Goal: Transaction & Acquisition: Purchase product/service

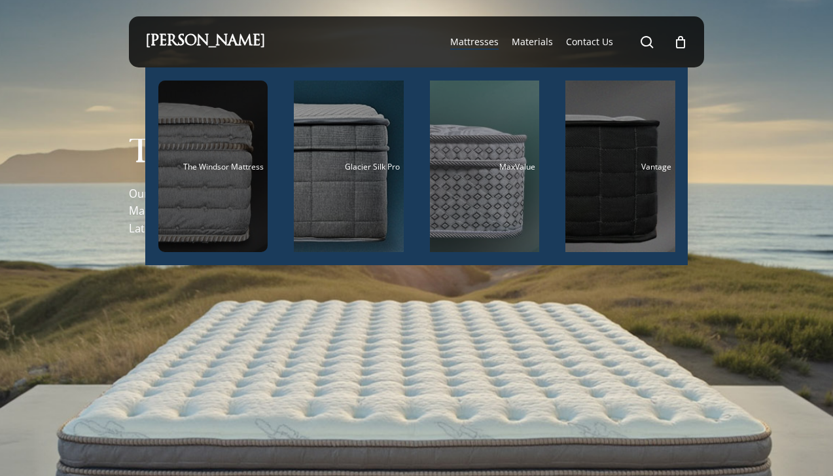
click at [198, 209] on div "Main Menu" at bounding box center [213, 165] width 110 height 171
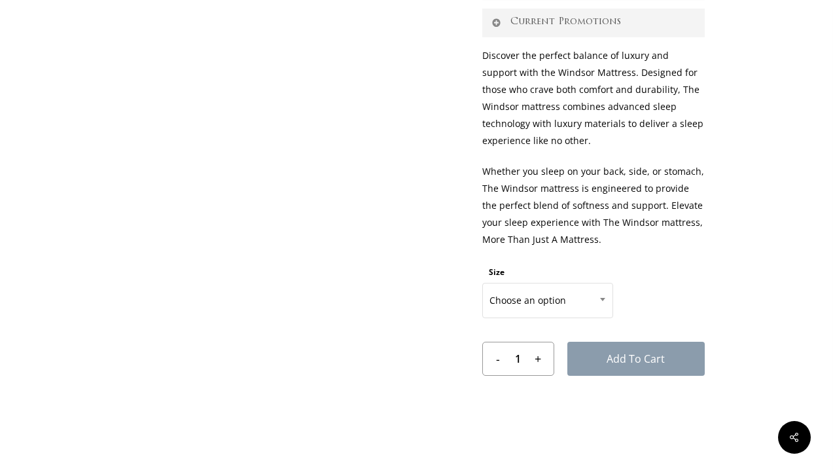
scroll to position [547, 0]
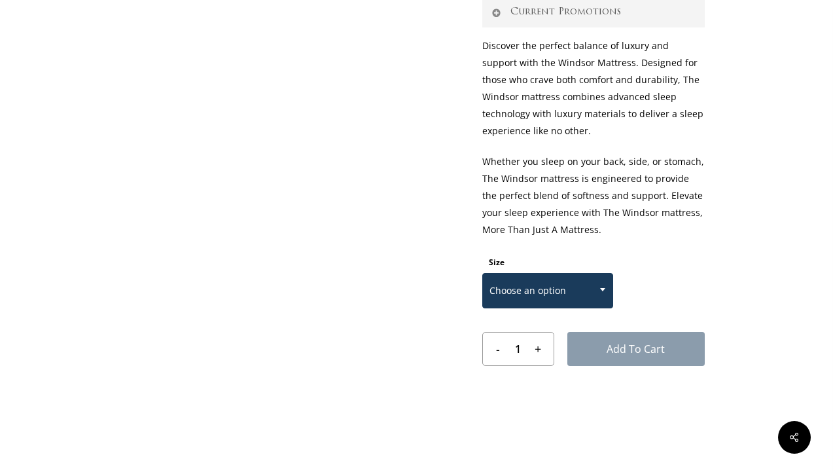
click at [588, 291] on span "Choose an option" at bounding box center [548, 290] width 130 height 27
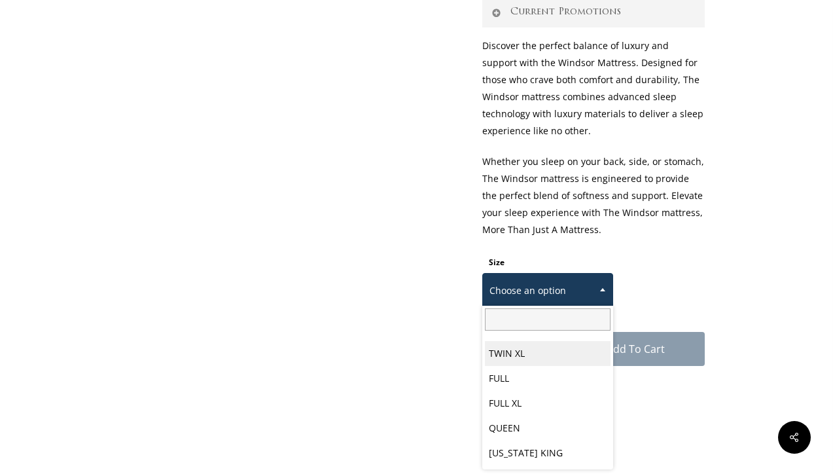
scroll to position [48, 0]
select select "QUEEN"
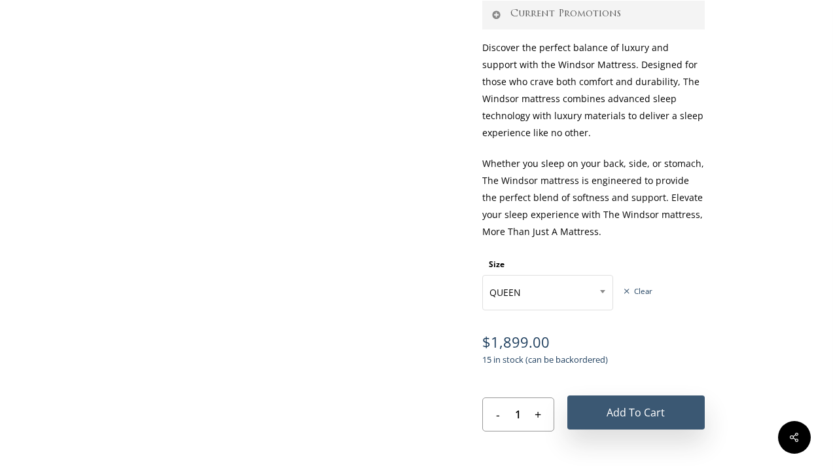
click at [683, 422] on button "Add to cart" at bounding box center [635, 412] width 137 height 34
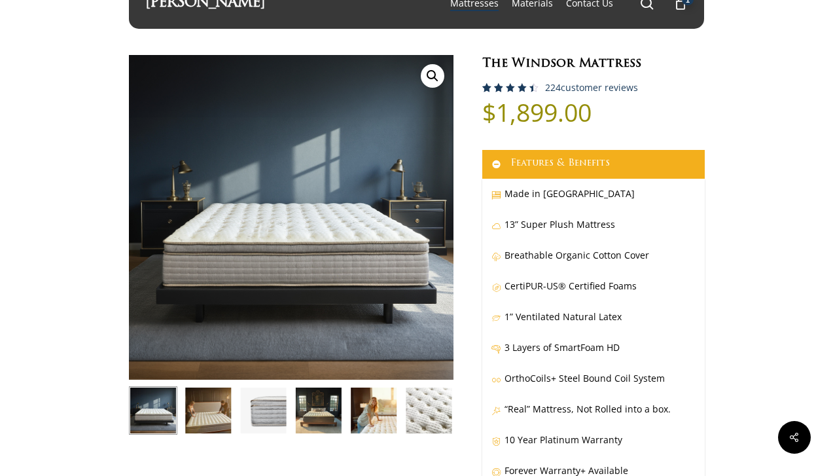
scroll to position [0, 0]
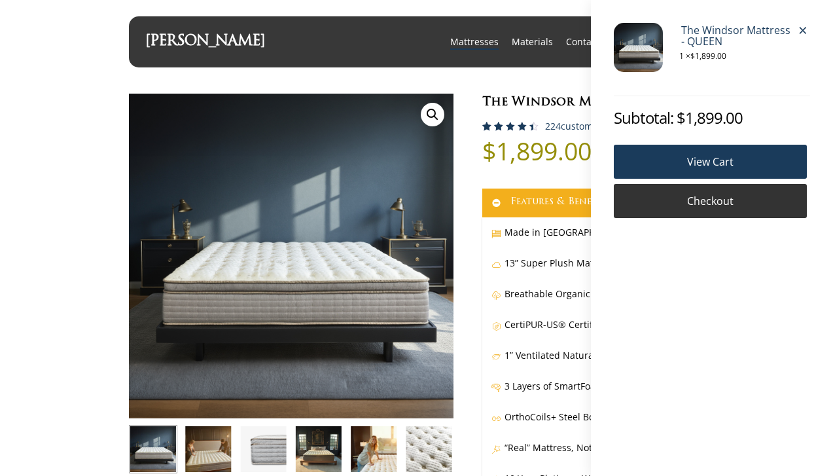
click at [726, 206] on link "Checkout" at bounding box center [710, 201] width 193 height 34
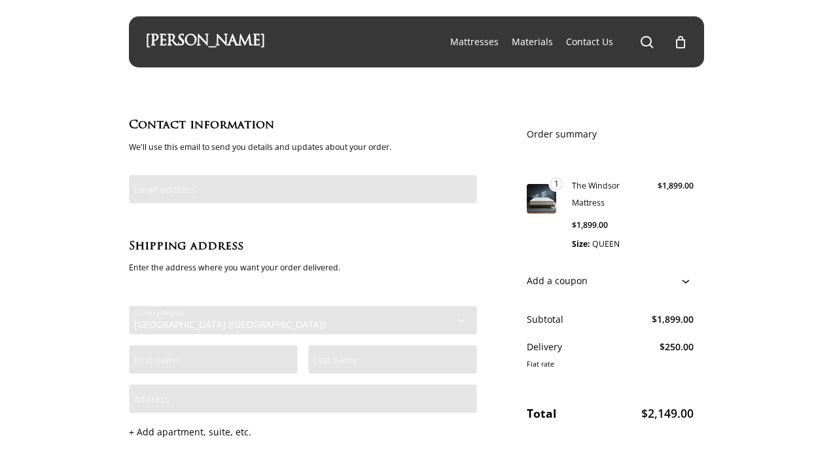
select select "CA"
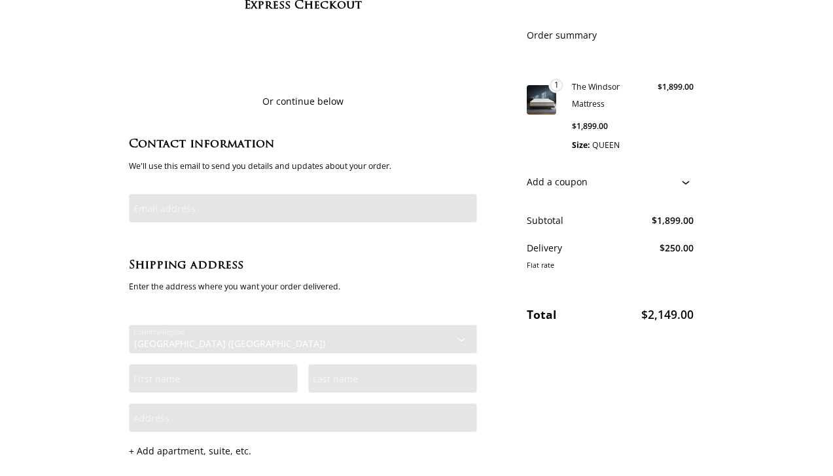
scroll to position [109, 0]
click at [361, 216] on input "Email address" at bounding box center [303, 207] width 348 height 29
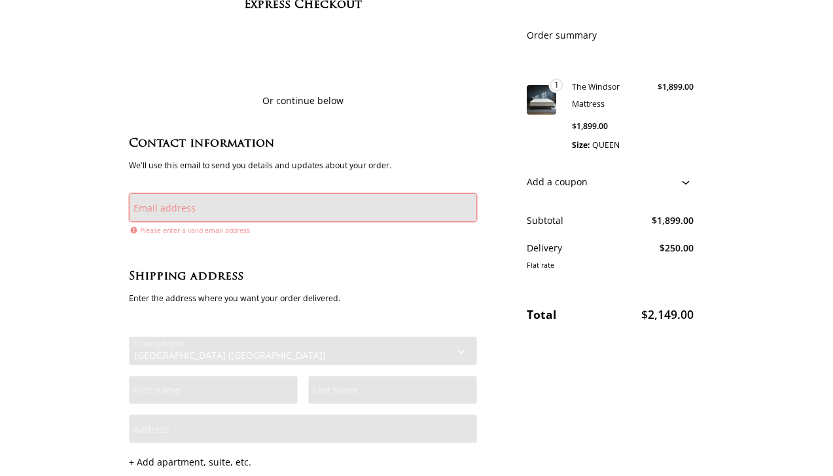
click at [194, 205] on input "Email address" at bounding box center [303, 207] width 348 height 29
click at [195, 206] on input "Email address" at bounding box center [303, 207] width 348 height 29
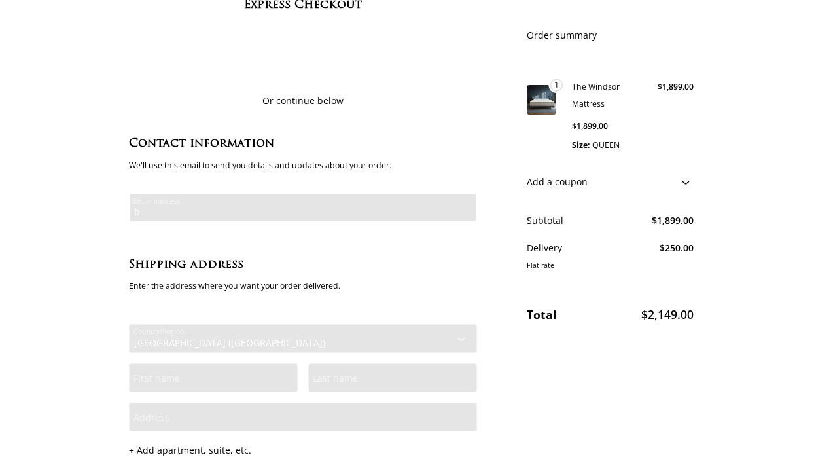
click at [150, 215] on input "b" at bounding box center [303, 207] width 348 height 29
type input "bb"
drag, startPoint x: 156, startPoint y: 213, endPoint x: 78, endPoint y: 209, distance: 78.0
click at [129, 209] on input "bb" at bounding box center [303, 207] width 348 height 29
click at [188, 206] on label "Email address" at bounding box center [164, 207] width 62 height 14
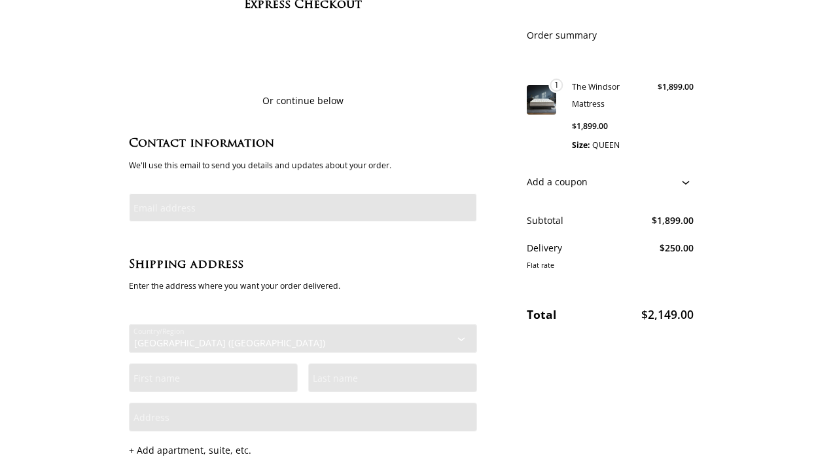
click at [188, 206] on input "Email address" at bounding box center [303, 207] width 348 height 29
